Goal: Information Seeking & Learning: Learn about a topic

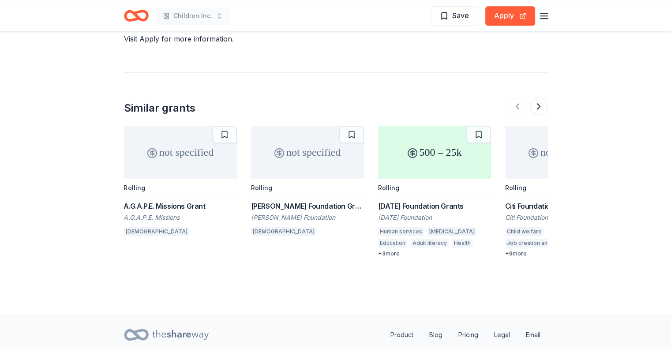
scroll to position [719, 0]
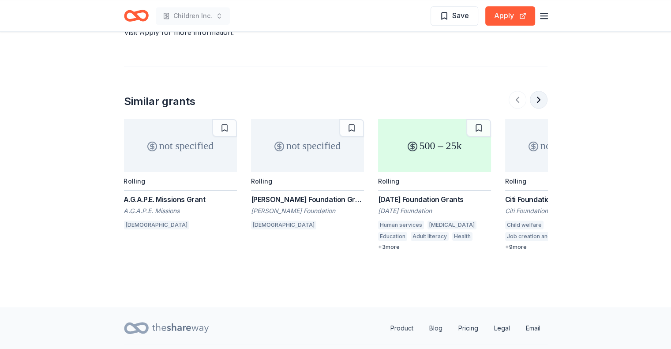
click at [540, 91] on button at bounding box center [539, 100] width 18 height 18
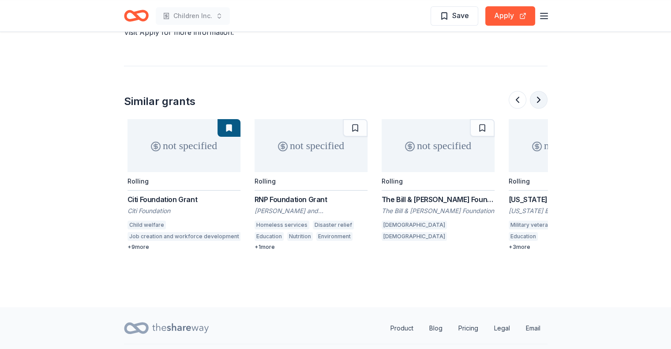
scroll to position [0, 381]
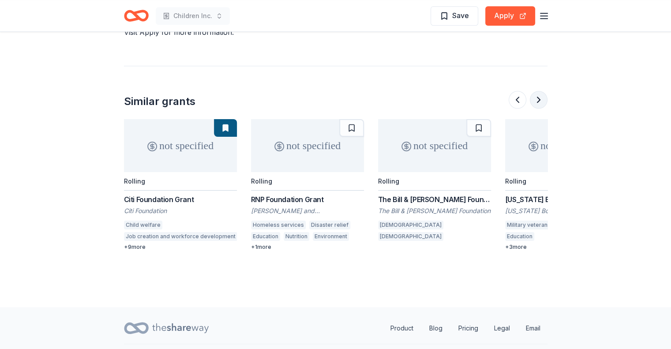
click at [542, 91] on button at bounding box center [539, 100] width 18 height 18
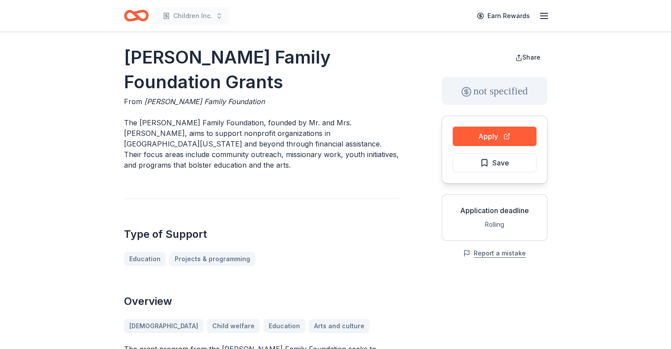
scroll to position [0, 0]
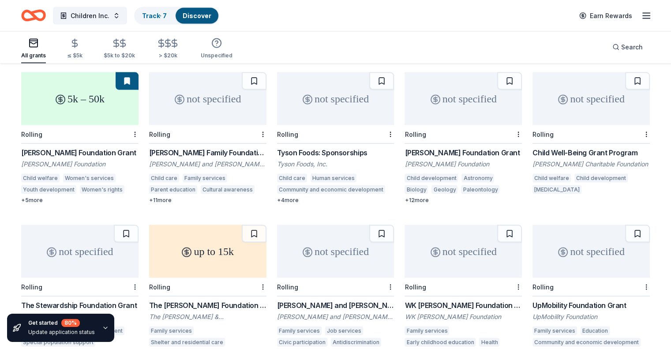
scroll to position [1769, 0]
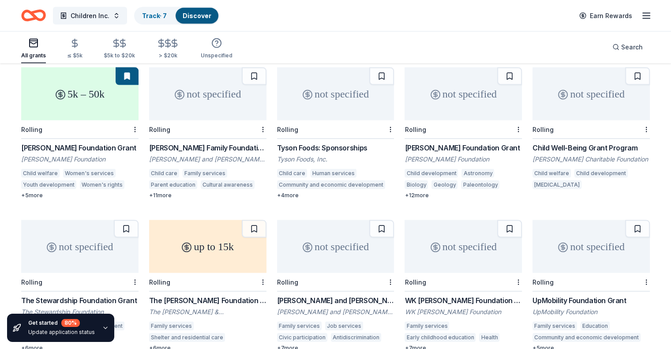
click at [562, 142] on div "Child Well-Being Grant Program" at bounding box center [590, 147] width 117 height 11
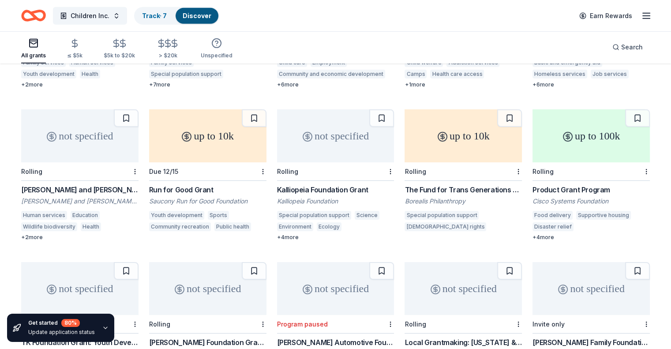
scroll to position [2803, 0]
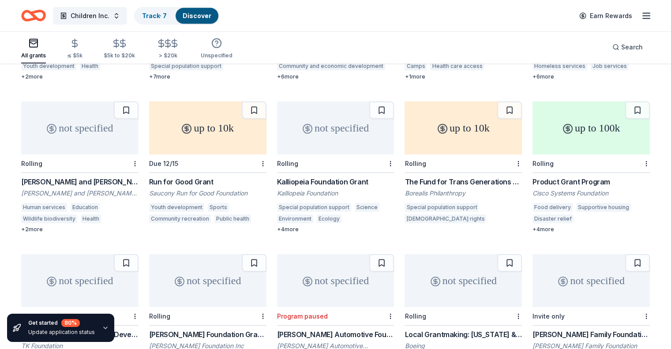
click at [319, 176] on div "Kalliopeia Foundation Grant" at bounding box center [335, 181] width 117 height 11
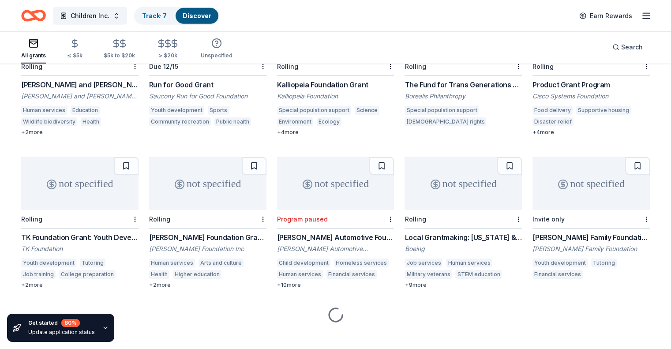
scroll to position [2903, 0]
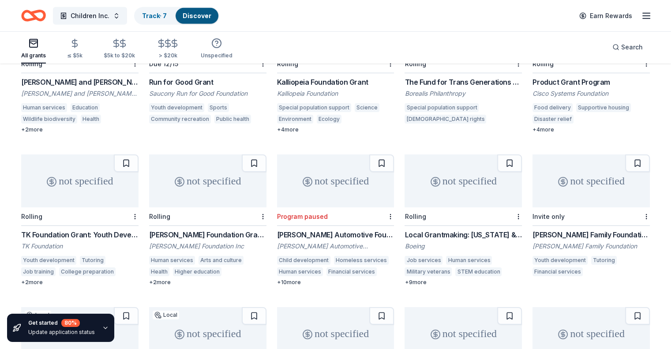
click at [365, 229] on div "O'Reilly Automotive Foundation Grant" at bounding box center [335, 234] width 117 height 11
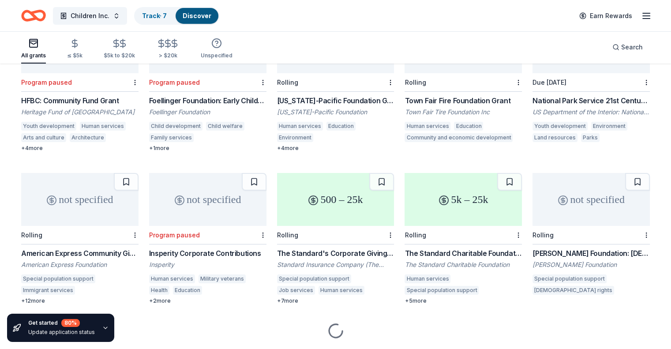
scroll to position [3197, 0]
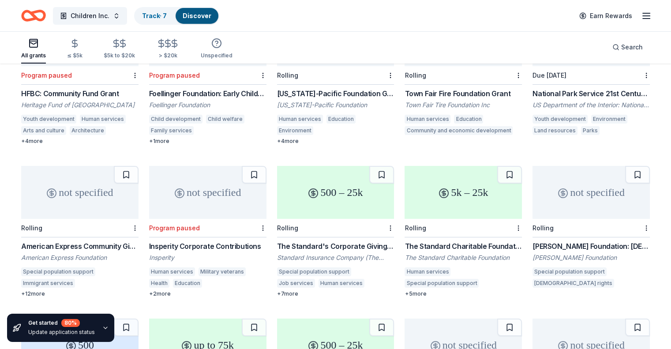
click at [108, 241] on div "American Express Community Giving" at bounding box center [79, 246] width 117 height 11
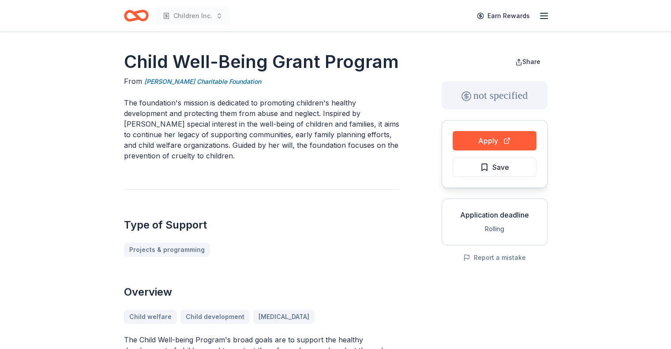
click at [539, 19] on icon "button" at bounding box center [544, 16] width 11 height 11
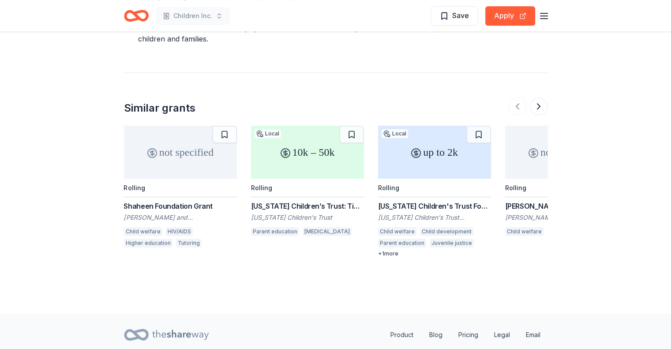
scroll to position [1029, 0]
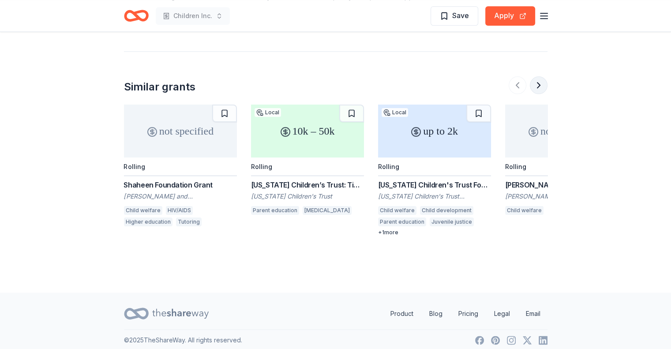
click at [536, 88] on button at bounding box center [539, 85] width 18 height 18
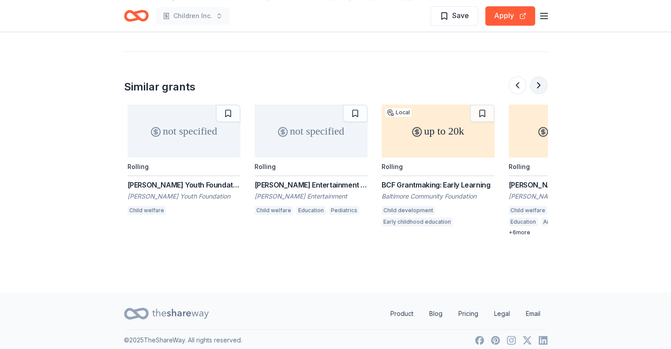
scroll to position [0, 381]
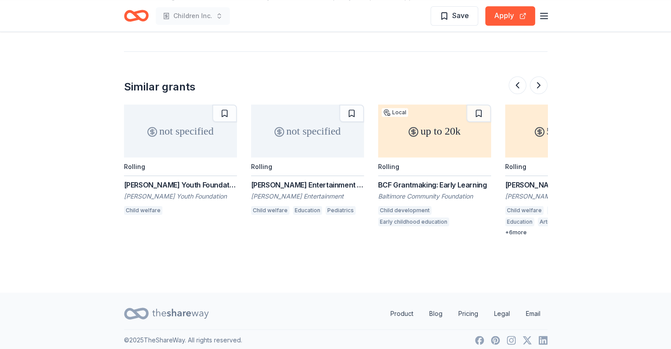
click at [145, 183] on div "Mark Wahlberg Youth Foundation Grant" at bounding box center [180, 185] width 113 height 11
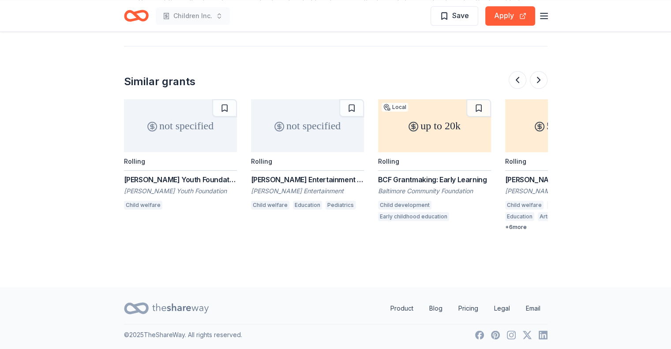
scroll to position [1036, 0]
click at [416, 178] on div "BCF Grantmaking: Early Learning" at bounding box center [434, 178] width 113 height 11
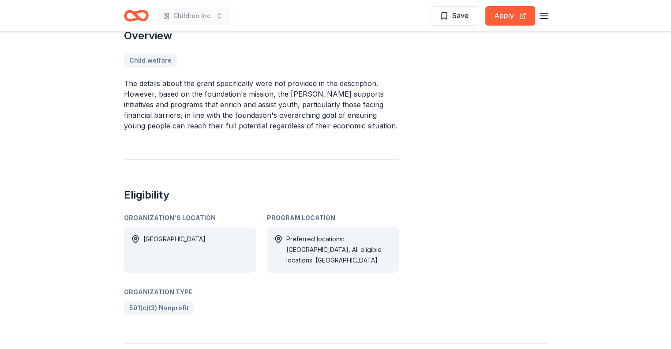
scroll to position [294, 0]
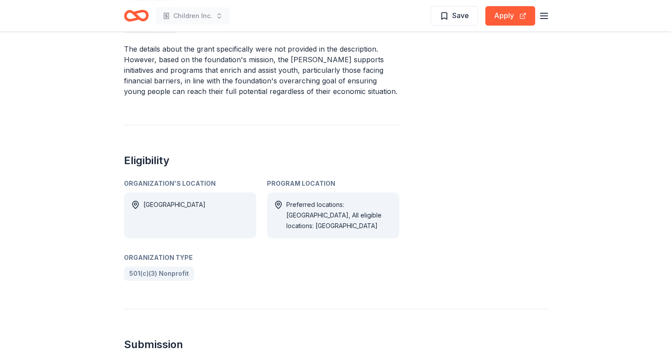
click at [288, 202] on div "Preferred locations: MA, All eligible locations: USA" at bounding box center [339, 215] width 106 height 32
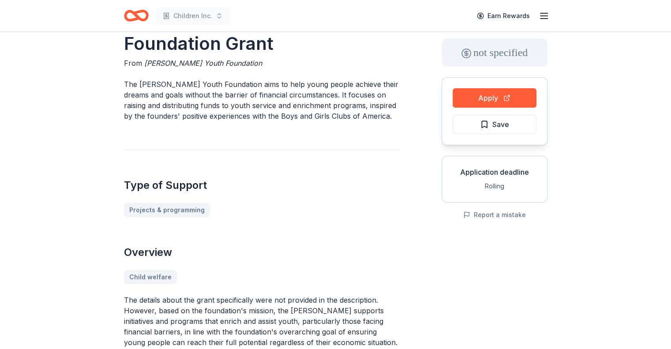
scroll to position [147, 0]
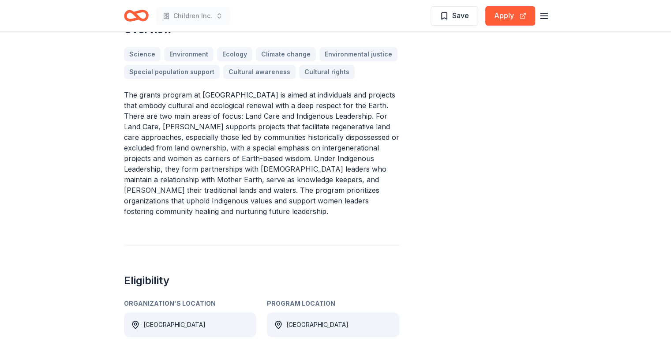
scroll to position [265, 0]
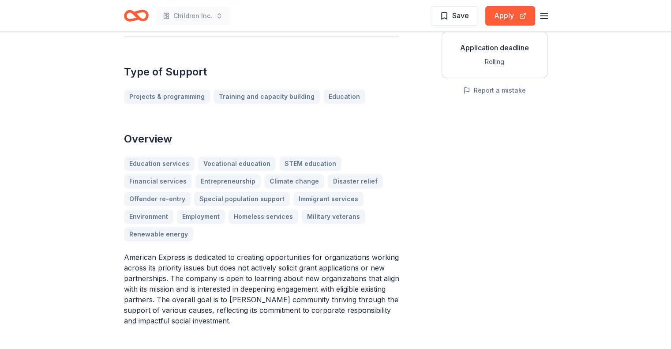
scroll to position [176, 0]
